Goal: Task Accomplishment & Management: Use online tool/utility

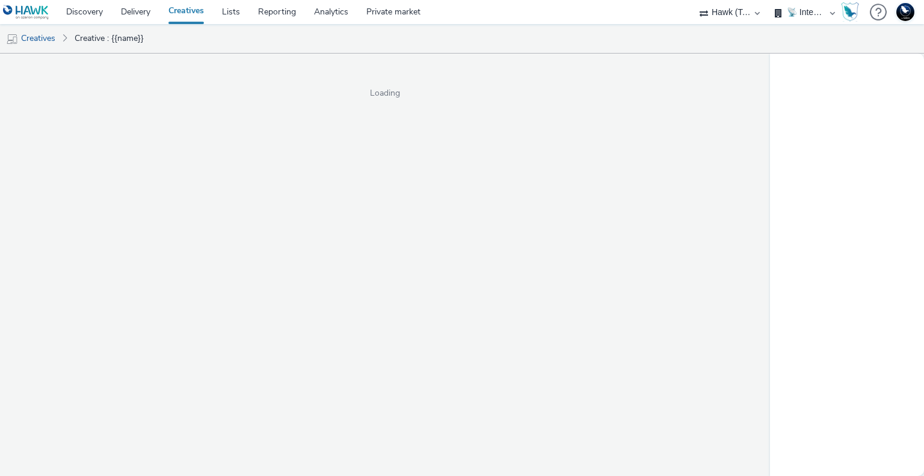
select select "2fc77e36-bb93-4aa3-9dff-dcb08e02eac6"
select select "2405a9d4-3350-4458-8d06-44f78962fa76"
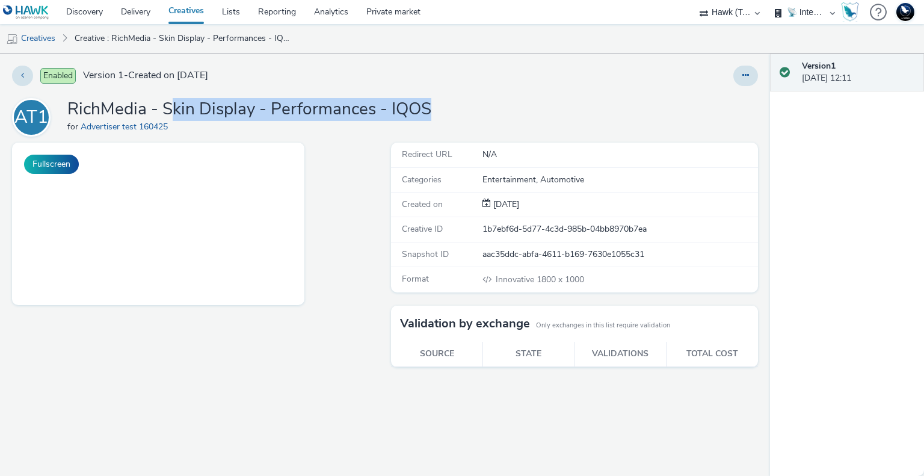
drag, startPoint x: 176, startPoint y: 115, endPoint x: 440, endPoint y: 118, distance: 264.8
click at [440, 118] on div "AT1 RichMedia - Skin Display - Performances - IQOS for Advertiser test 160425" at bounding box center [385, 117] width 746 height 39
click at [745, 81] on button at bounding box center [746, 76] width 25 height 20
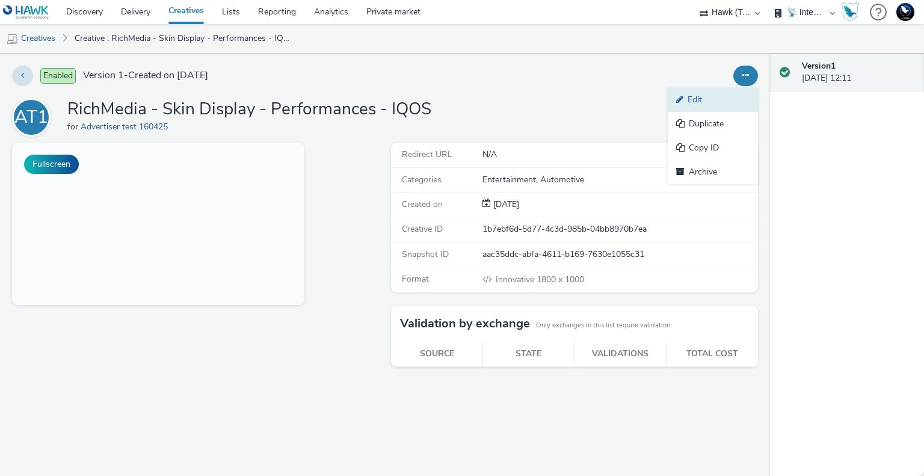
click at [702, 100] on link "Edit" at bounding box center [713, 100] width 90 height 24
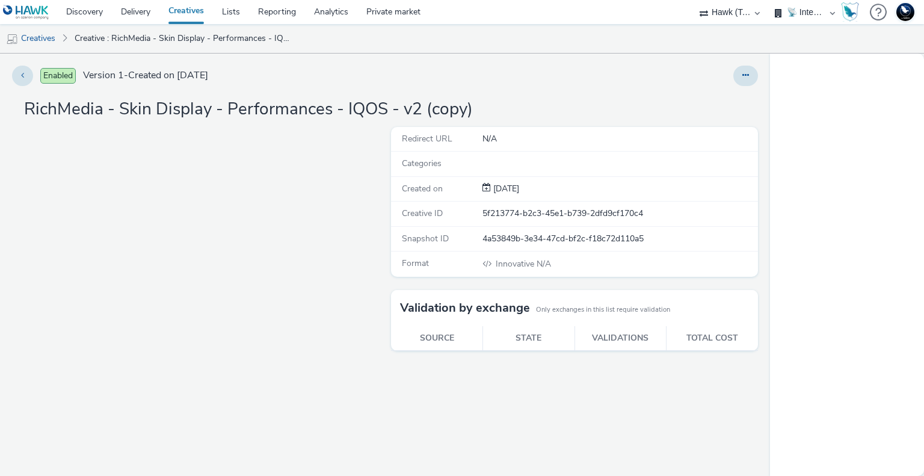
select select "2fc77e36-bb93-4aa3-9dff-dcb08e02eac6"
select select "2405a9d4-3350-4458-8d06-44f78962fa76"
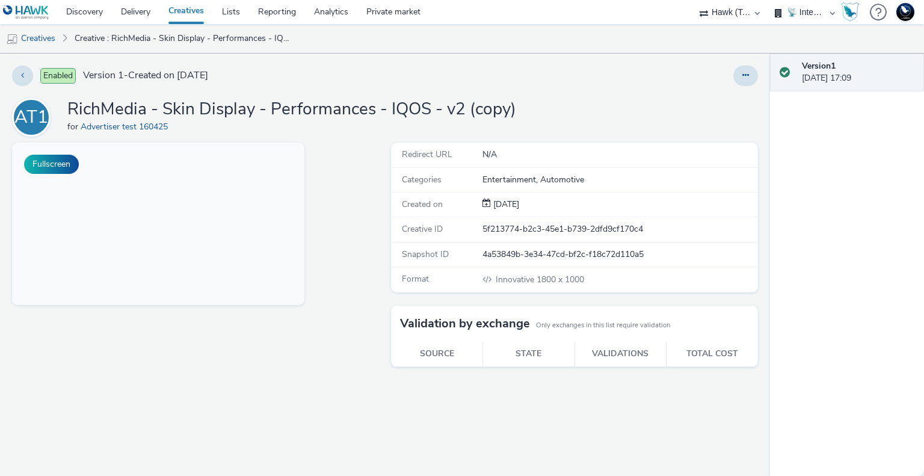
click at [733, 82] on div at bounding box center [609, 76] width 298 height 20
click at [741, 79] on button at bounding box center [746, 76] width 25 height 20
click at [715, 123] on link "Duplicate" at bounding box center [713, 124] width 90 height 24
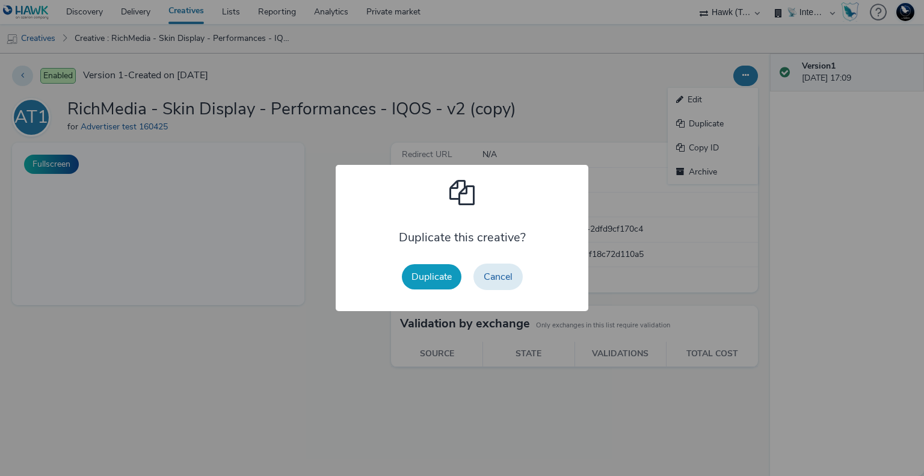
click at [436, 283] on button "Duplicate" at bounding box center [432, 276] width 60 height 25
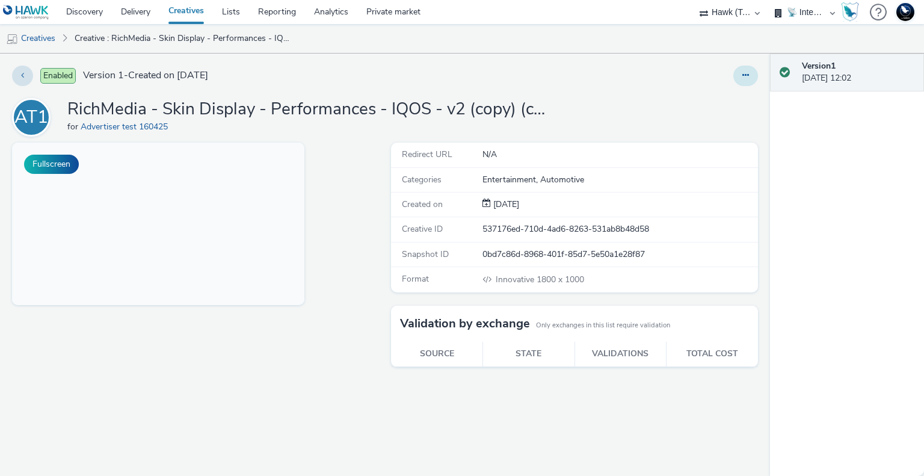
click at [750, 74] on button at bounding box center [746, 76] width 25 height 20
click at [705, 99] on link "Edit" at bounding box center [713, 100] width 90 height 24
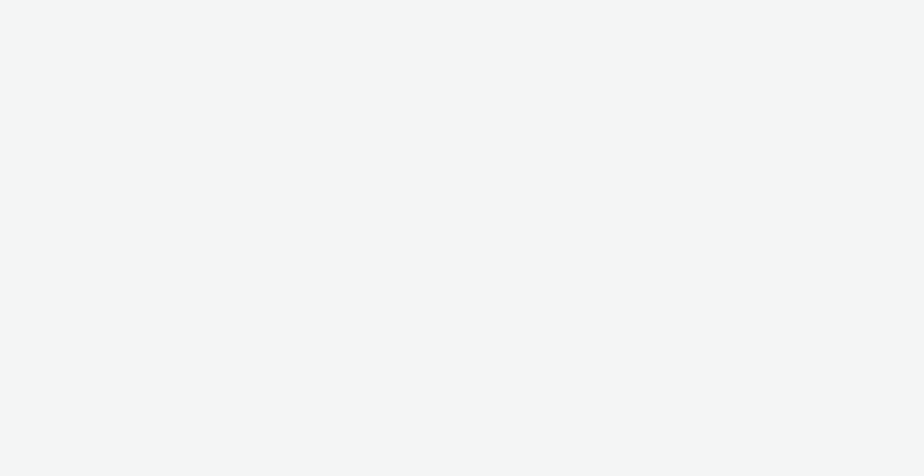
select select "2fc77e36-bb93-4aa3-9dff-dcb08e02eac6"
select select "2405a9d4-3350-4458-8d06-44f78962fa76"
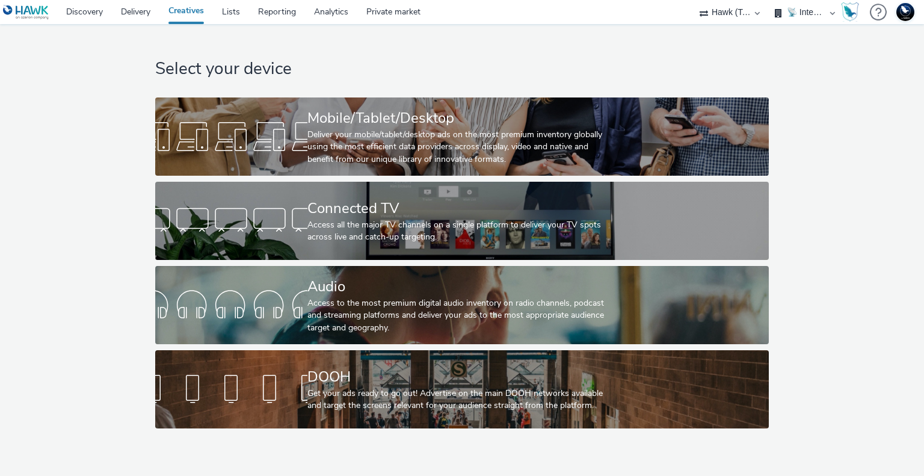
select select "2fc77e36-bb93-4aa3-9dff-dcb08e02eac6"
select select "2405a9d4-3350-4458-8d06-44f78962fa76"
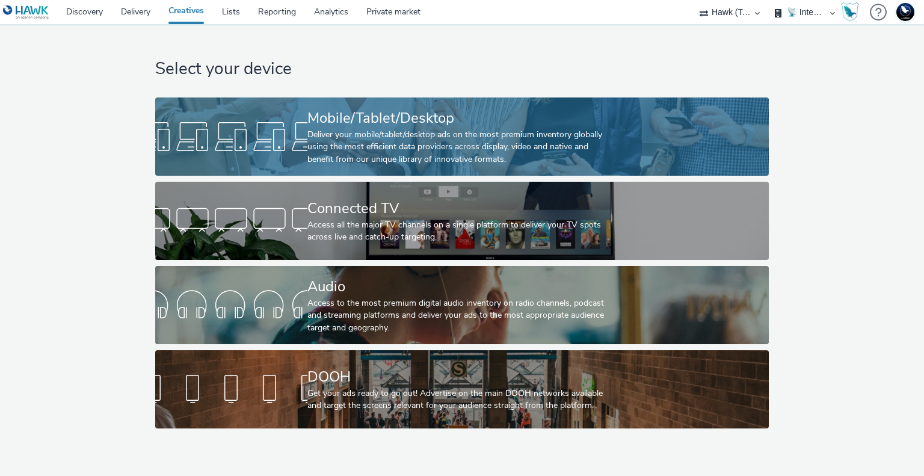
click at [371, 166] on div "Mobile/Tablet/Desktop Deliver your mobile/tablet/desktop ads on the most premiu…" at bounding box center [459, 136] width 304 height 78
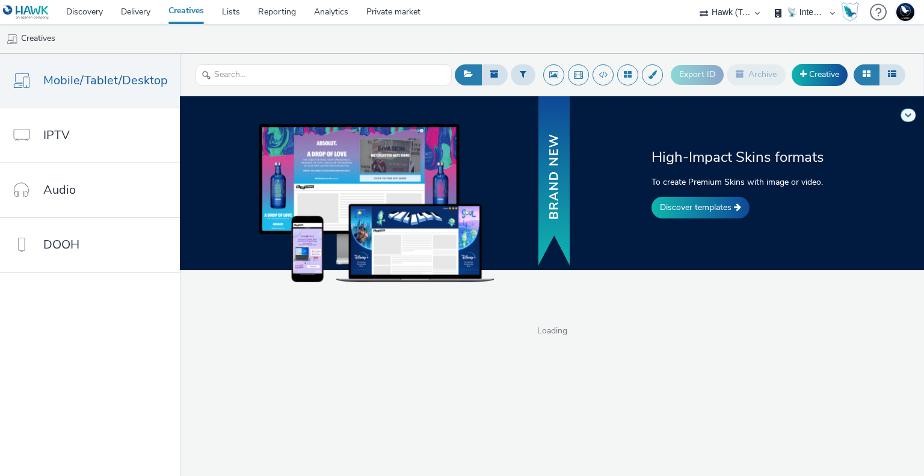
click at [909, 105] on div "High-Impact Skins formats To create Premium Skins with image or video. Discover…" at bounding box center [552, 183] width 753 height 174
click at [909, 111] on span at bounding box center [908, 114] width 7 height 7
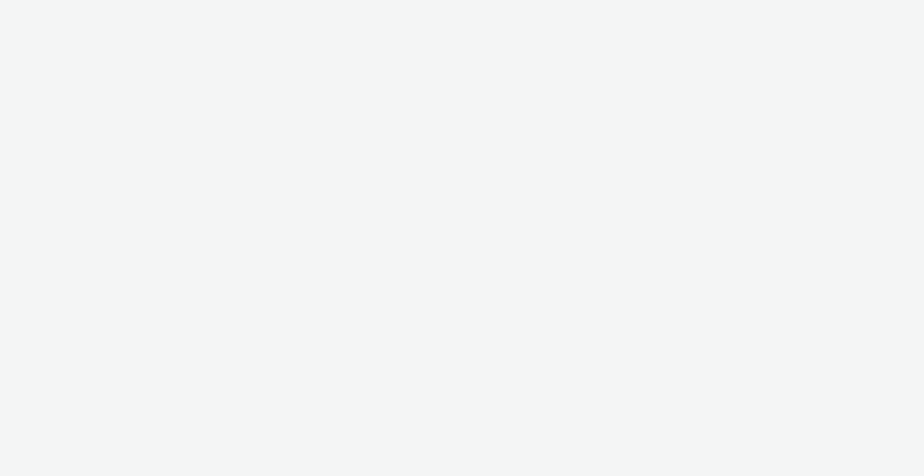
select select "2fc77e36-bb93-4aa3-9dff-dcb08e02eac6"
select select "2405a9d4-3350-4458-8d06-44f78962fa76"
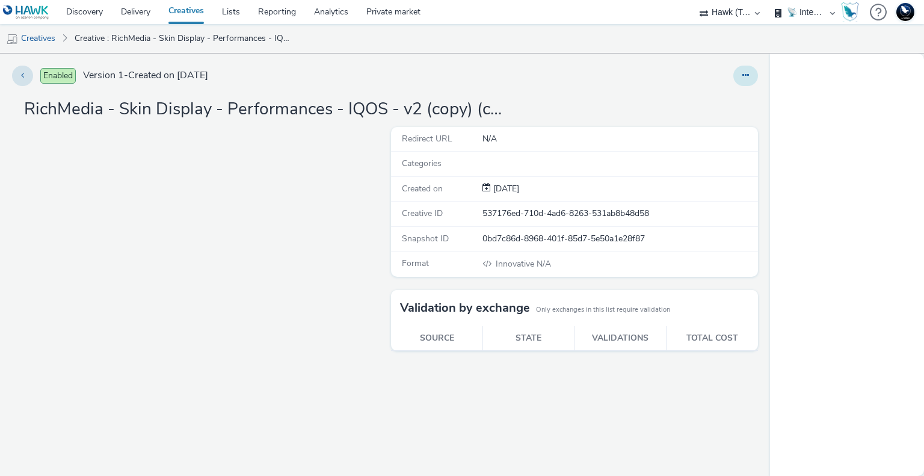
click at [743, 75] on icon at bounding box center [746, 75] width 7 height 8
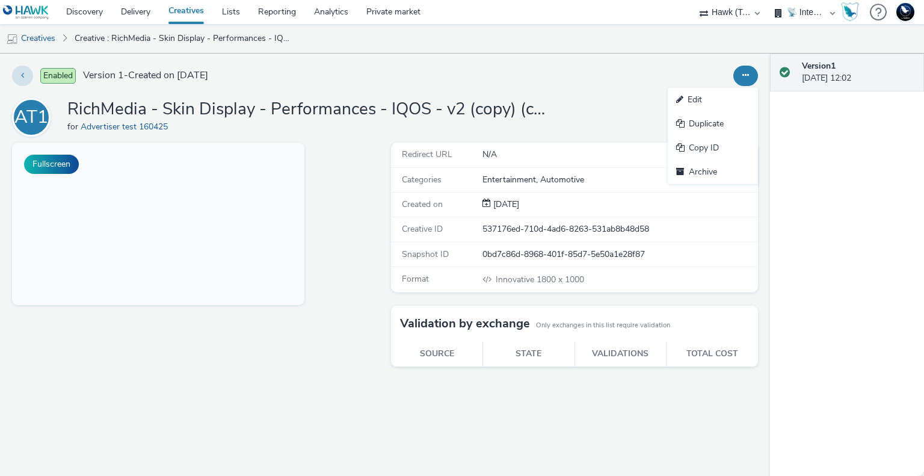
click at [692, 64] on div "Enabled Version 1 - Created on [DATE] Edit Duplicate Copy ID Archive AT1 RichMe…" at bounding box center [385, 265] width 770 height 422
